Goal: Task Accomplishment & Management: Complete application form

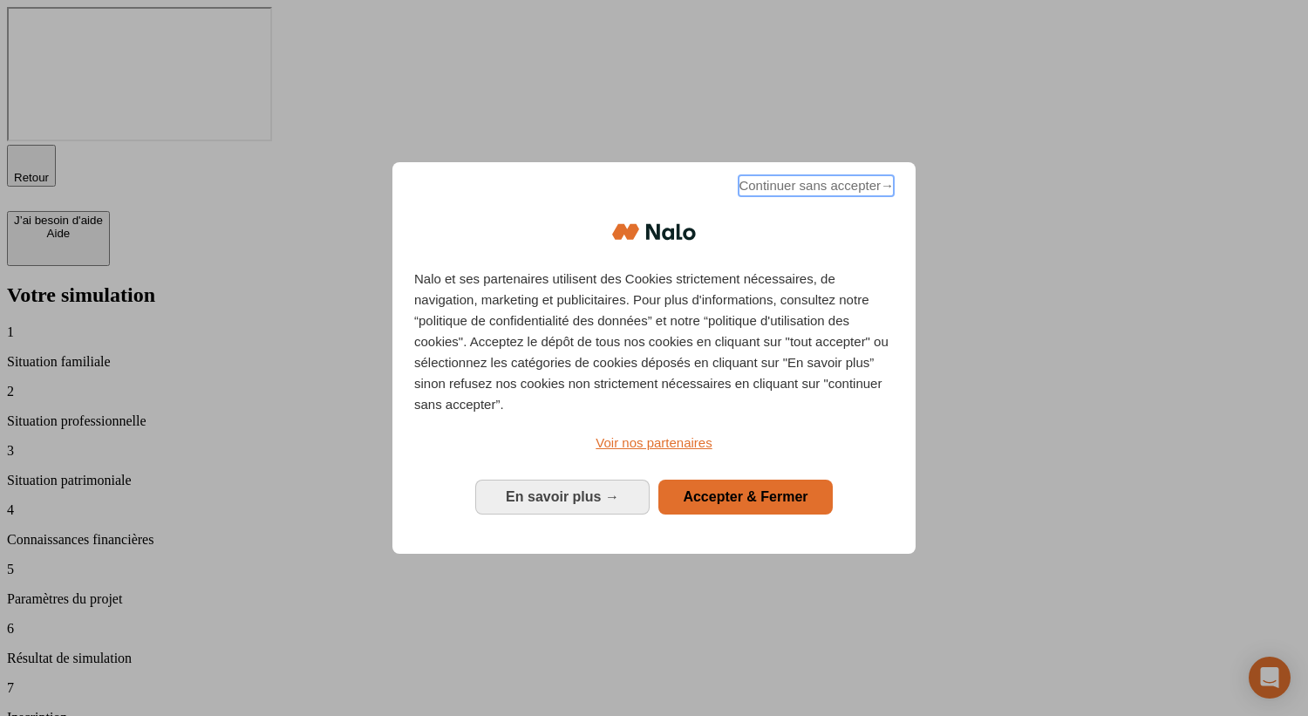
click at [787, 196] on span "Continuer sans accepter →" at bounding box center [816, 185] width 155 height 21
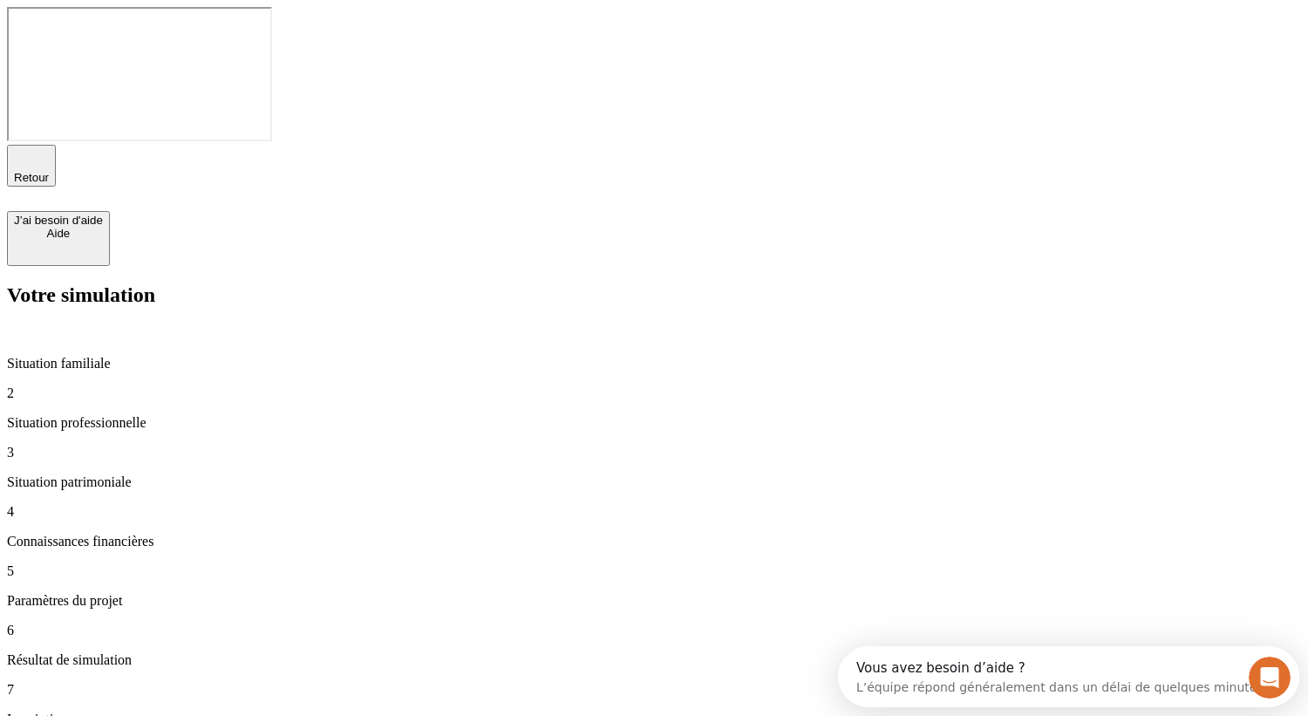
type input "50 000"
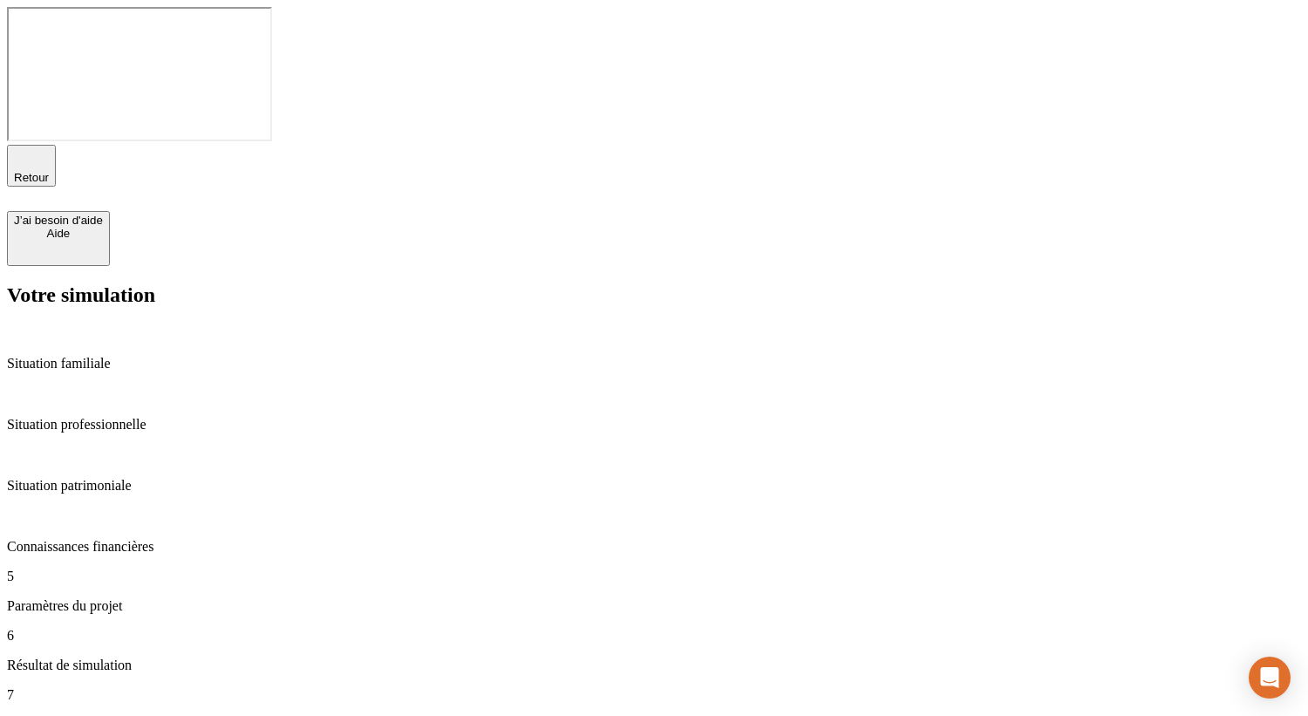
type input "50"
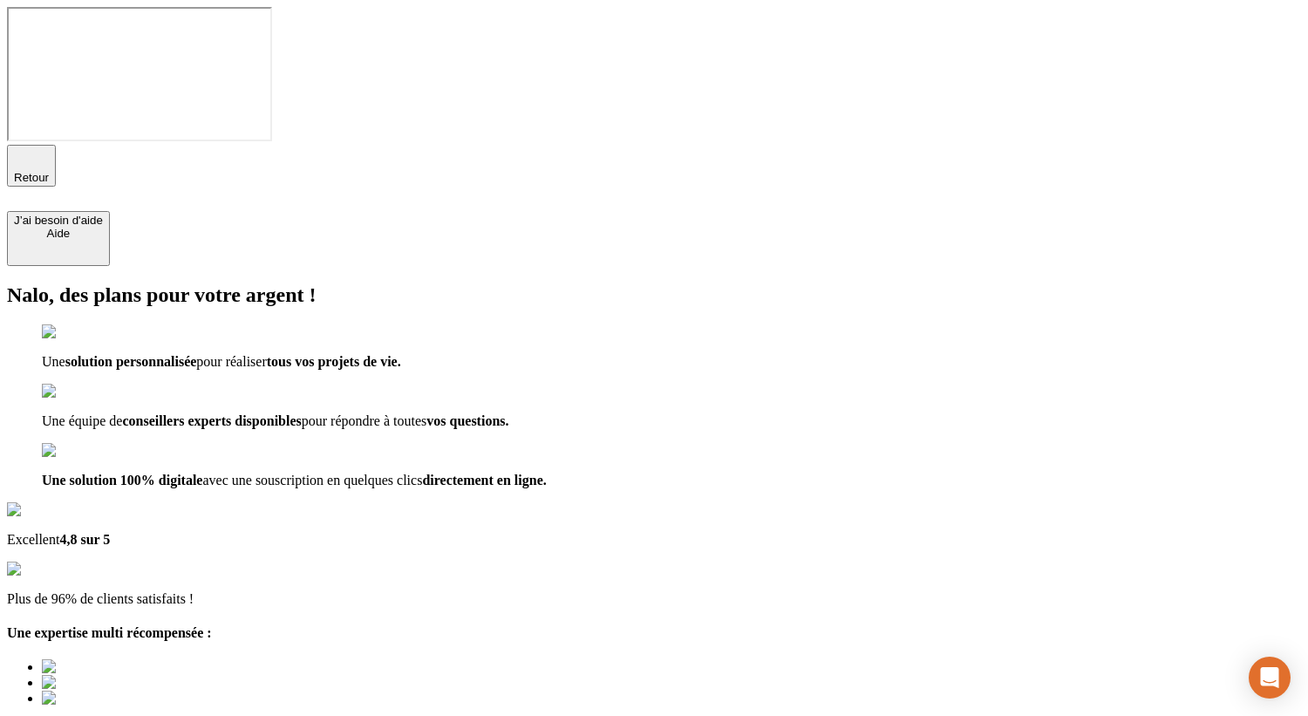
type input "a@[DOMAIN_NAME]"
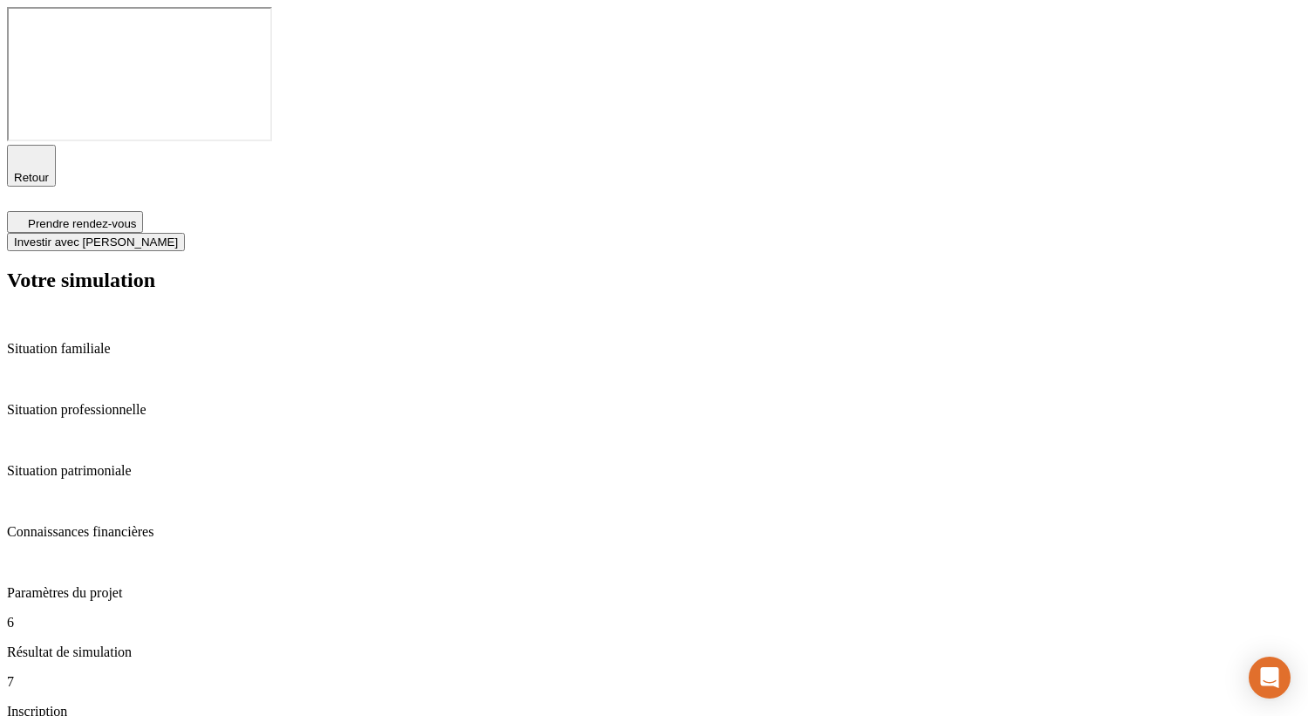
click at [124, 463] on p "Situation patrimoniale" at bounding box center [654, 471] width 1294 height 16
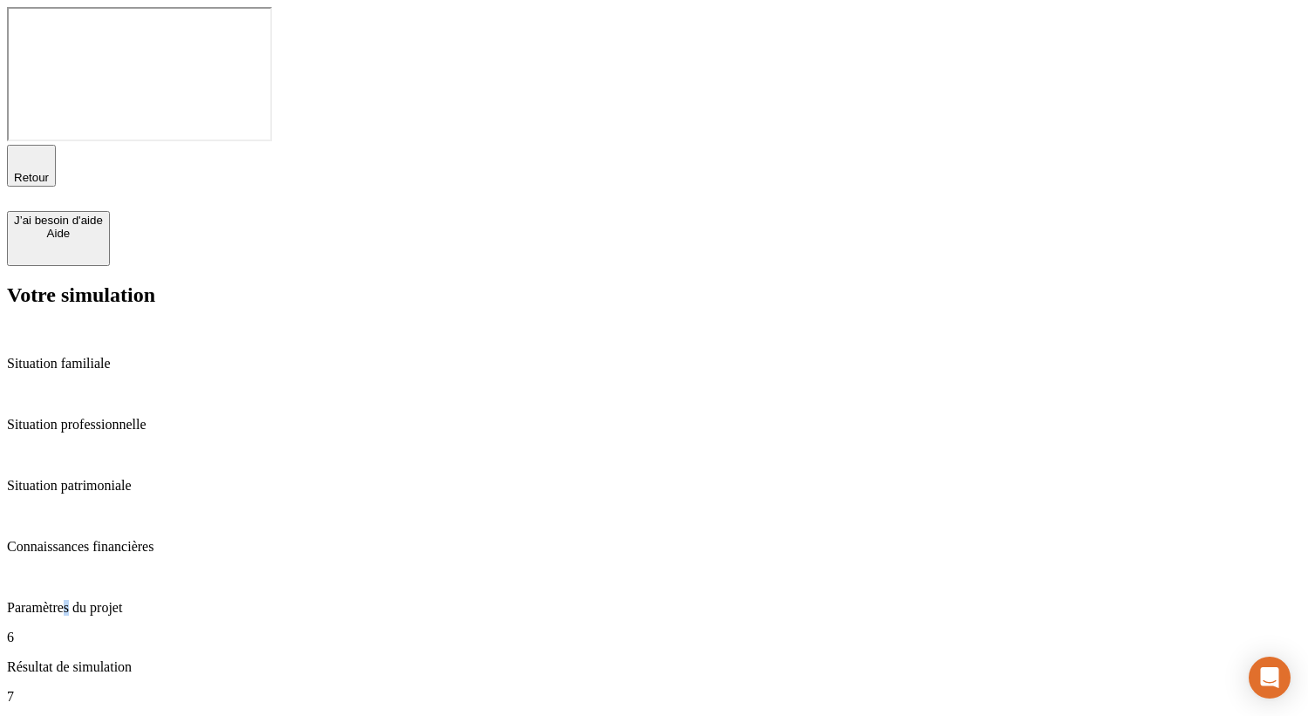
click at [121, 600] on p "Paramètres du projet" at bounding box center [654, 608] width 1294 height 16
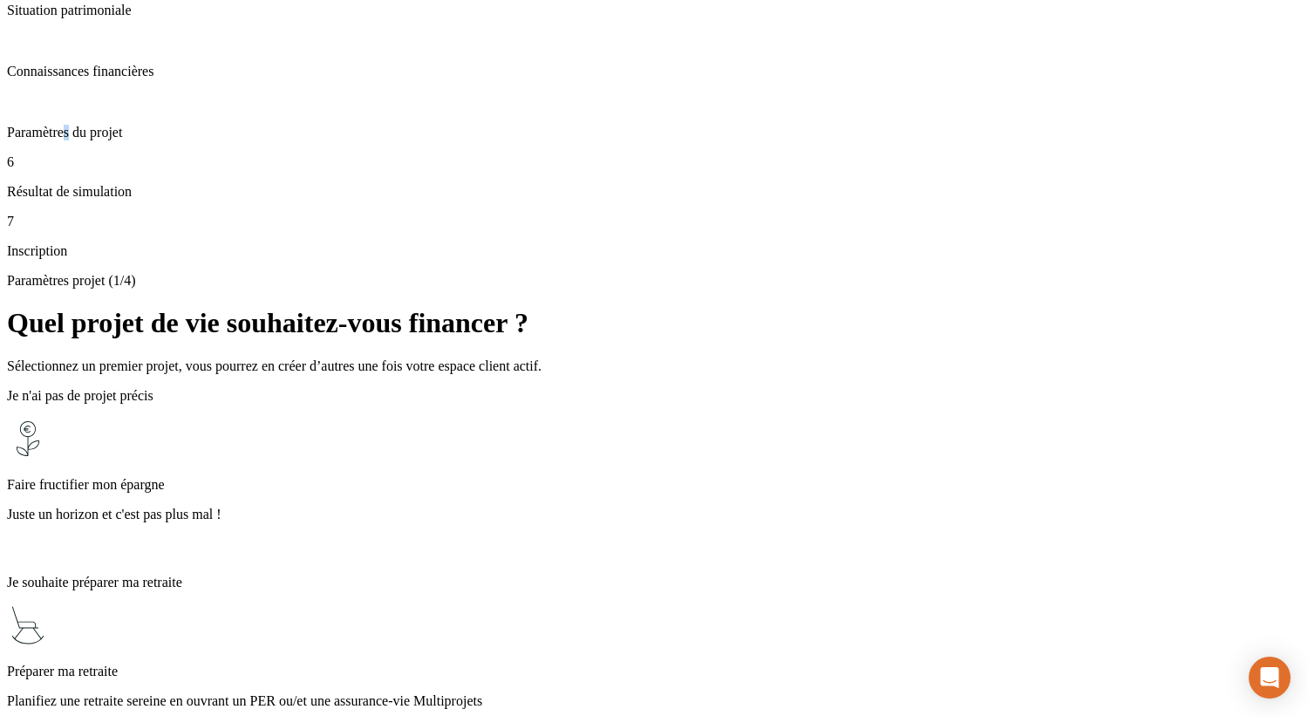
scroll to position [594, 0]
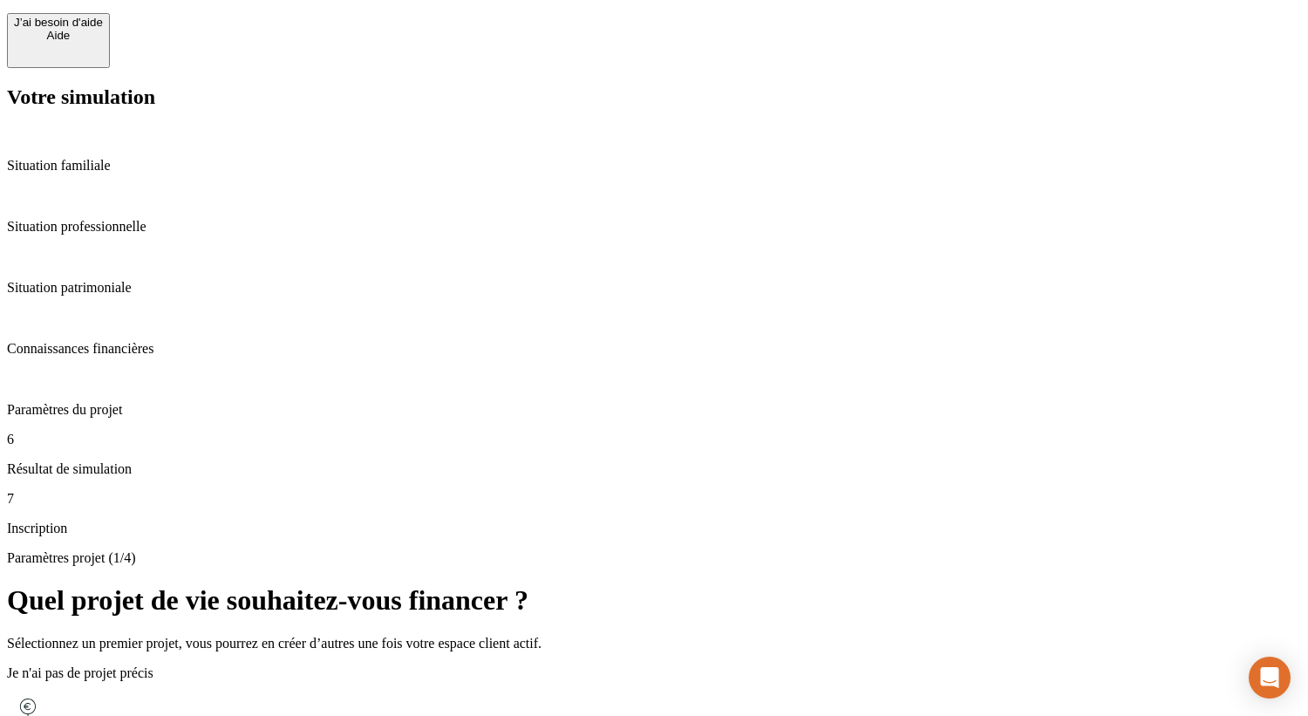
scroll to position [0, 0]
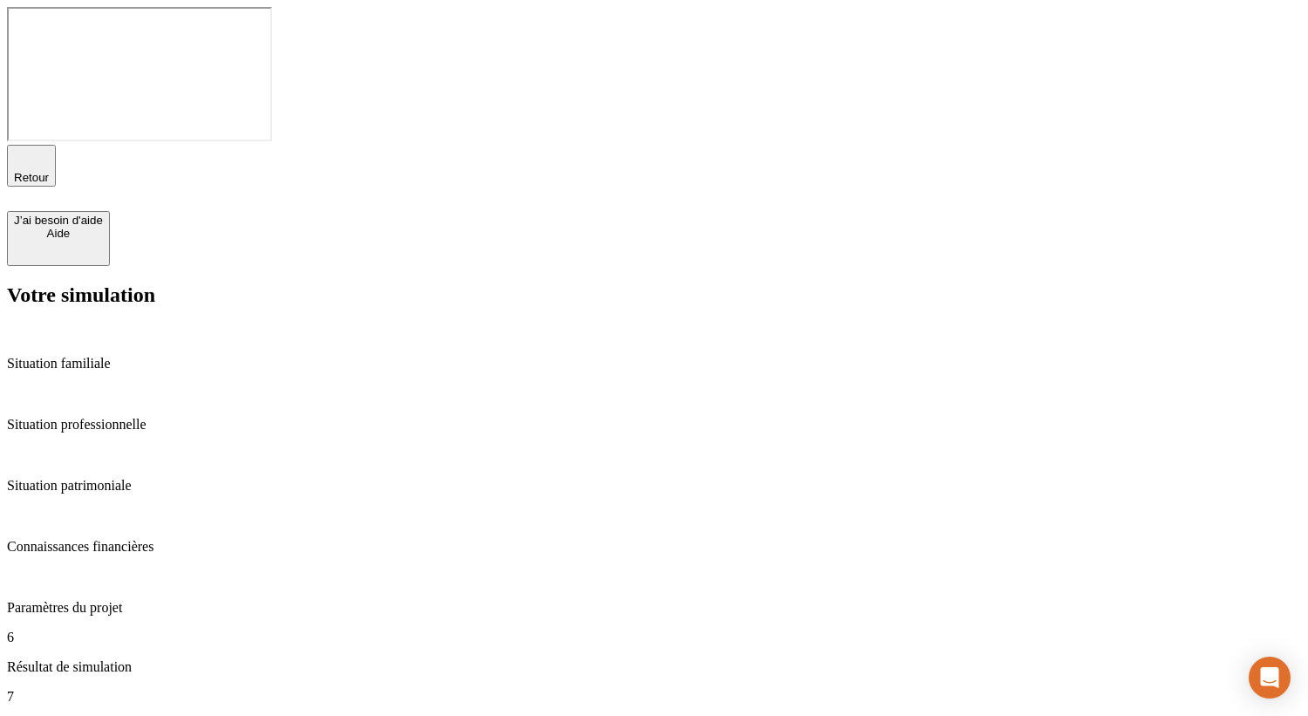
click at [31, 184] on span "button" at bounding box center [31, 184] width 0 height 0
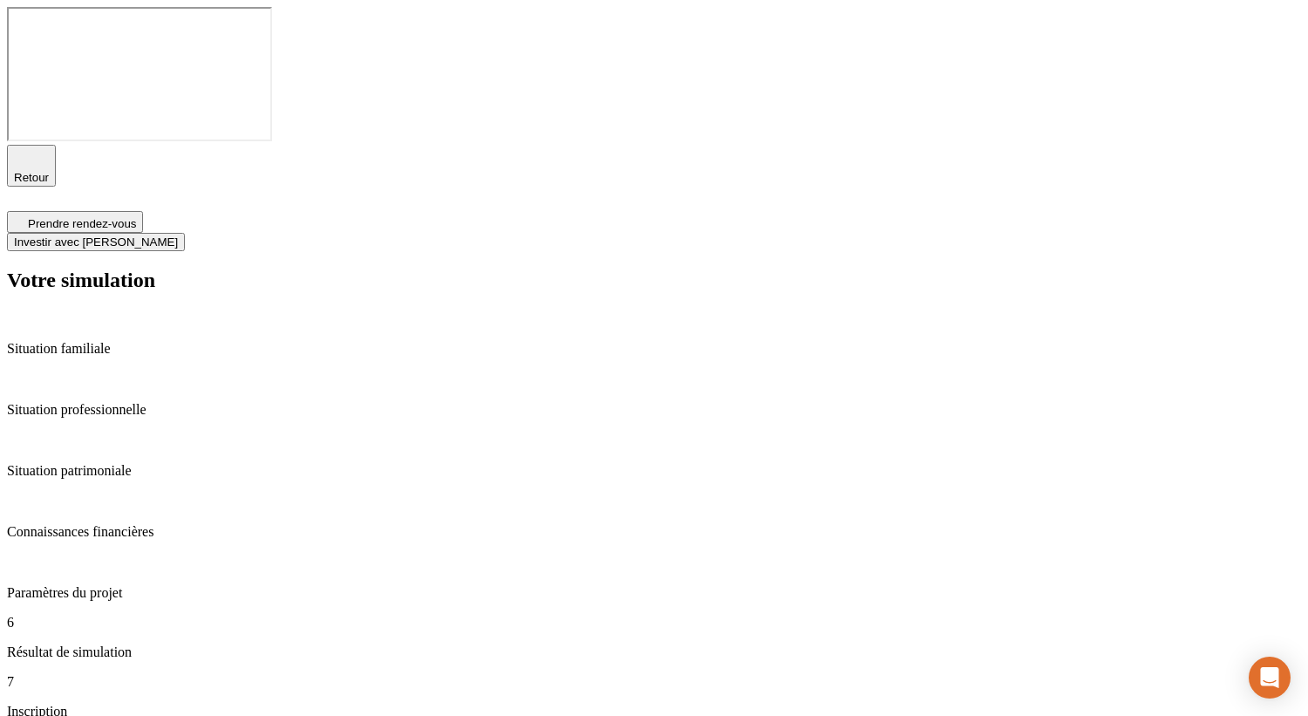
click at [185, 233] on button "Investir avec [PERSON_NAME]" at bounding box center [96, 242] width 178 height 18
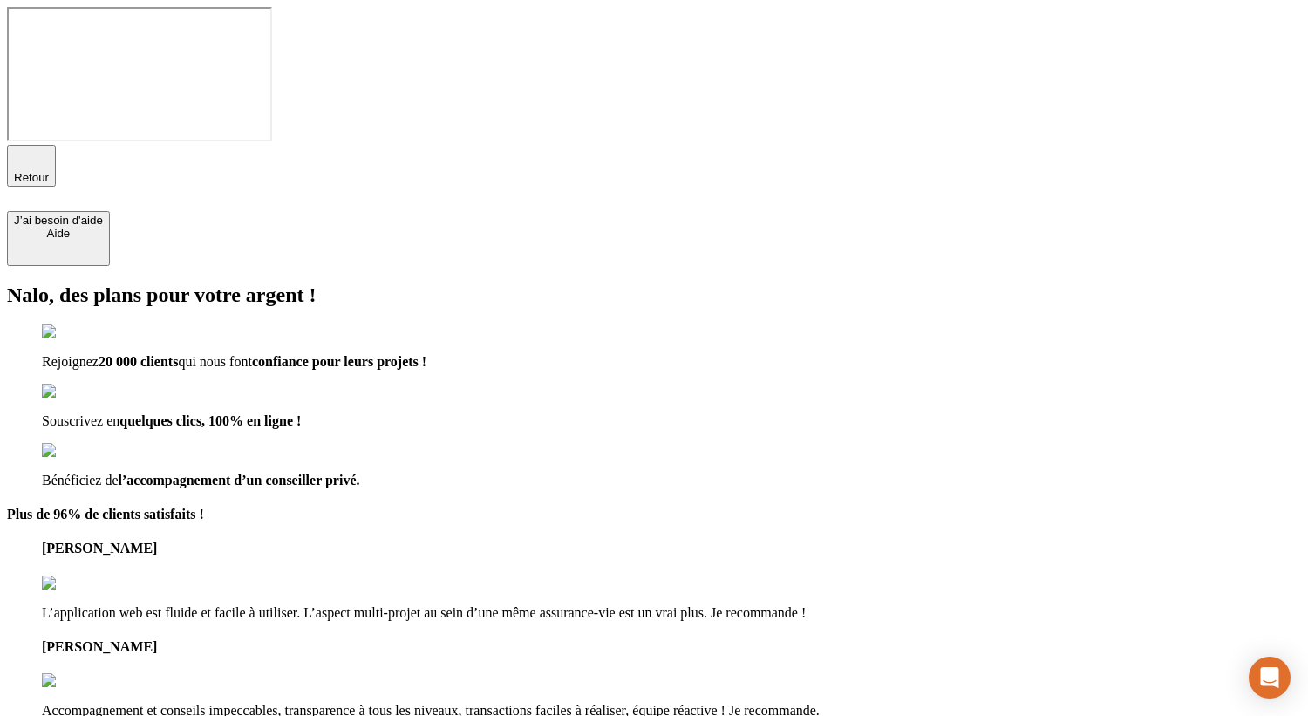
drag, startPoint x: 809, startPoint y: 215, endPoint x: 678, endPoint y: 216, distance: 130.8
type input "testantho20250827-1@nalo.fr"
